Goal: Information Seeking & Learning: Learn about a topic

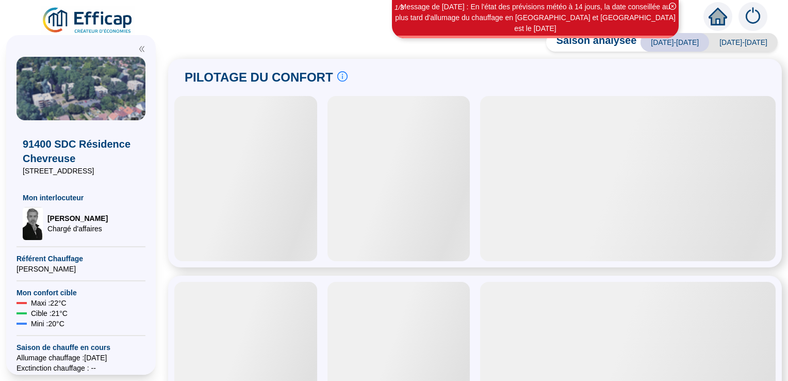
click at [562, 237] on div at bounding box center [627, 178] width 295 height 165
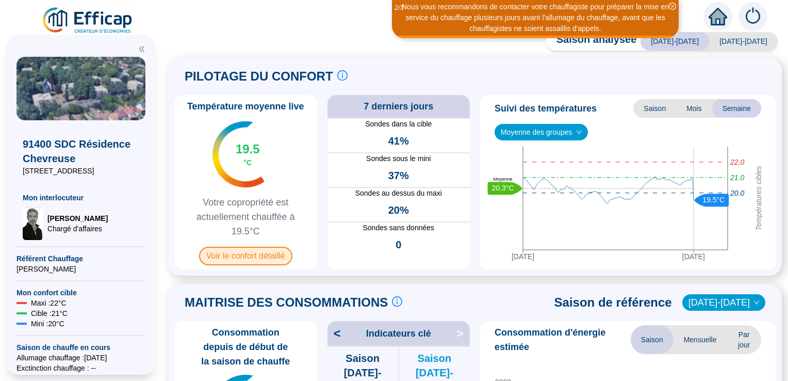
click at [281, 254] on span "Voir le confort détaillé" at bounding box center [245, 255] width 93 height 19
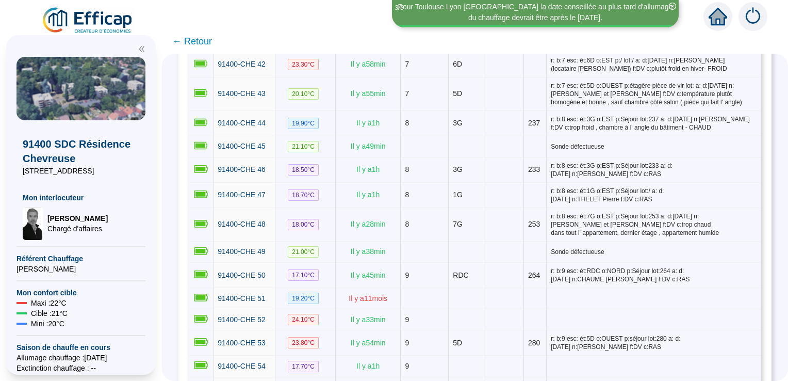
scroll to position [1360, 0]
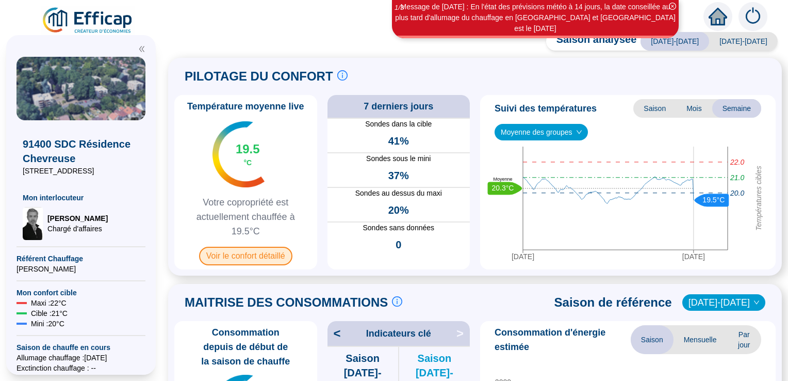
click at [282, 253] on span "Voir le confort détaillé" at bounding box center [245, 255] width 93 height 19
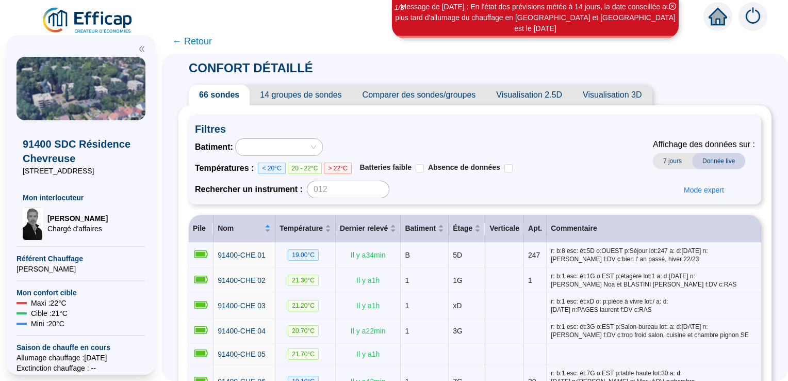
click at [311, 92] on span "14 groupes de sondes" at bounding box center [301, 95] width 102 height 21
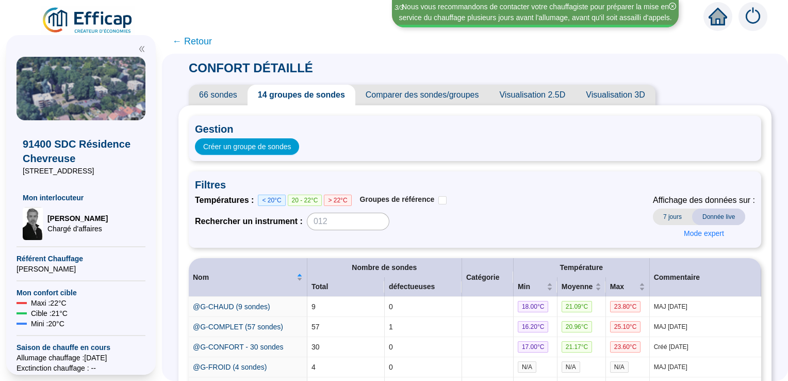
click at [215, 93] on span "66 sondes" at bounding box center [218, 95] width 59 height 21
